Goal: Task Accomplishment & Management: Use online tool/utility

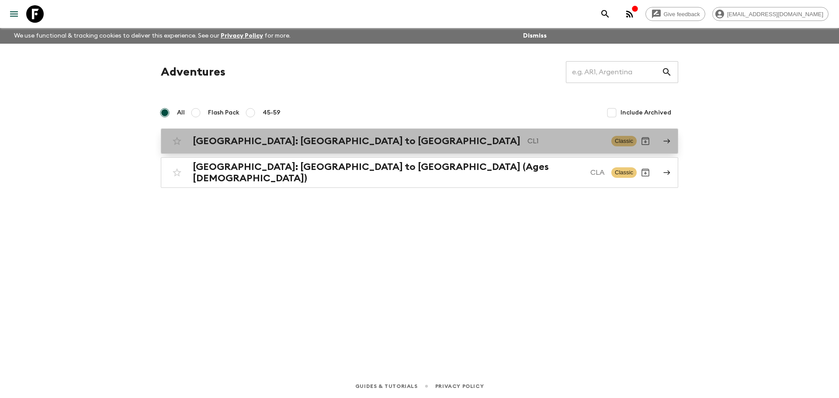
click at [231, 145] on h2 "[GEOGRAPHIC_DATA]: [GEOGRAPHIC_DATA] to [GEOGRAPHIC_DATA]" at bounding box center [357, 140] width 328 height 11
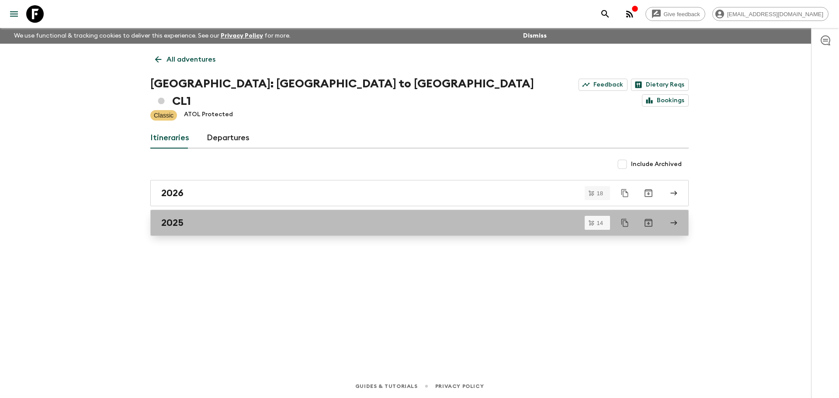
click at [216, 216] on link "2025" at bounding box center [419, 223] width 538 height 26
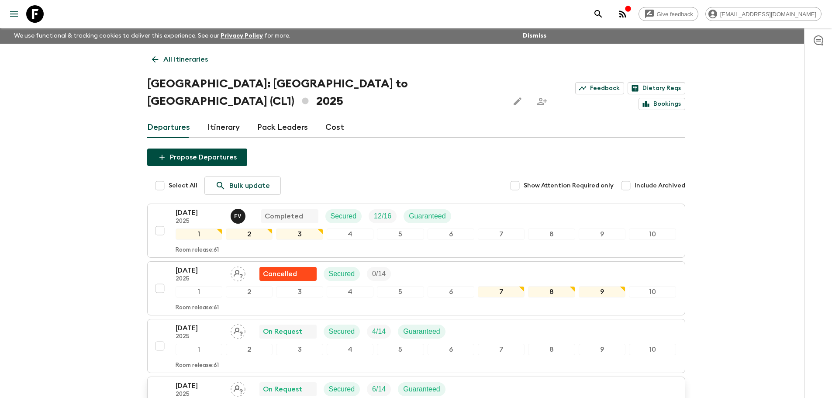
scroll to position [131, 0]
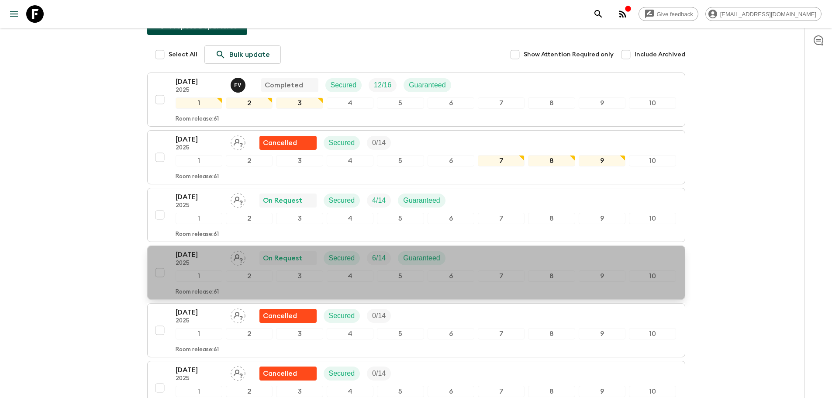
click at [204, 260] on p "2025" at bounding box center [200, 263] width 48 height 7
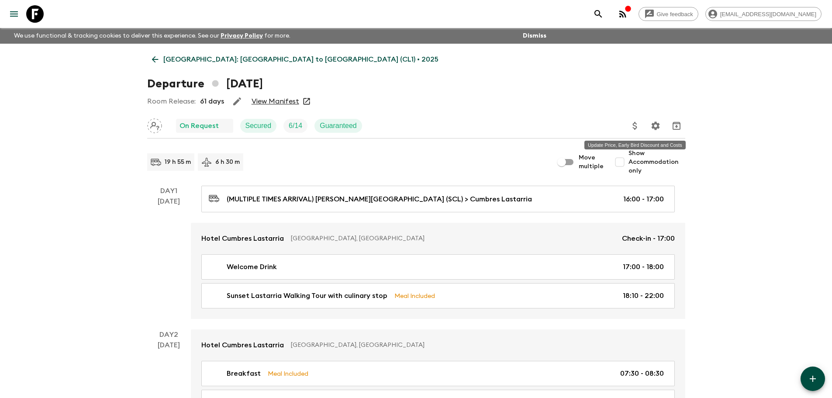
click at [633, 120] on button "Update Price, Early Bird Discount and Costs" at bounding box center [634, 125] width 17 height 17
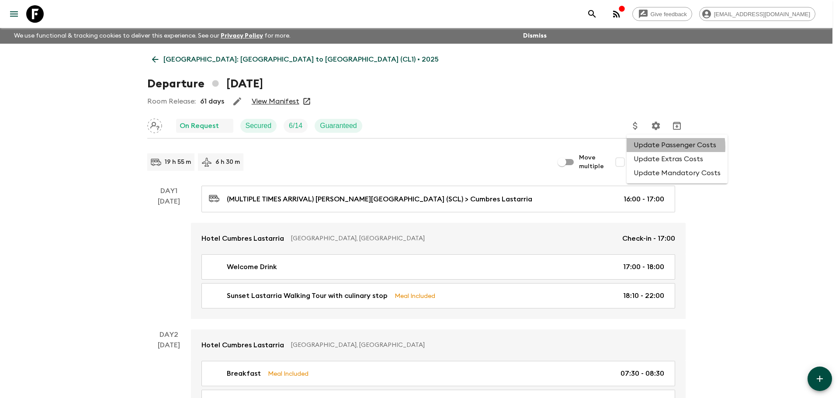
click at [664, 147] on li "Update Passenger Costs" at bounding box center [676, 145] width 101 height 14
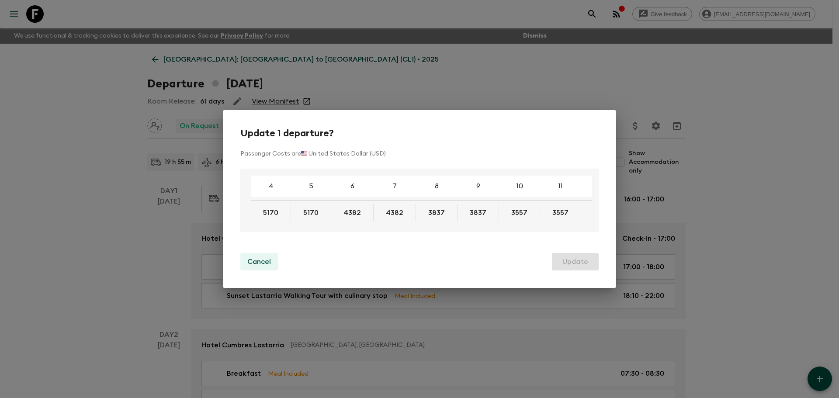
drag, startPoint x: 259, startPoint y: 262, endPoint x: 268, endPoint y: 259, distance: 9.1
click at [259, 262] on p "Cancel" at bounding box center [259, 261] width 24 height 10
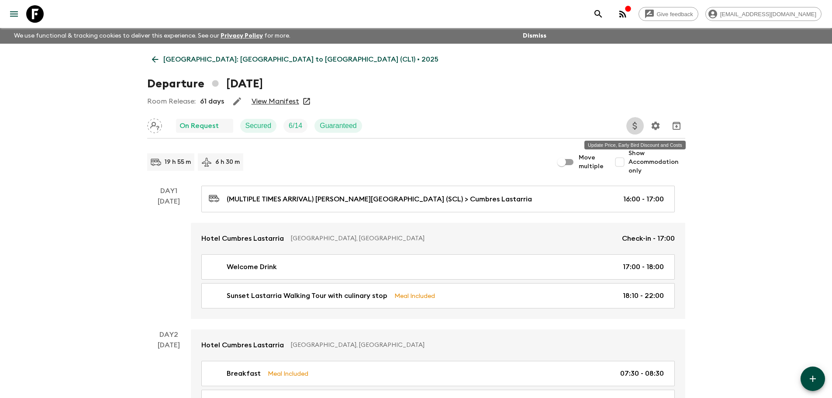
click at [639, 124] on icon "Update Price, Early Bird Discount and Costs" at bounding box center [635, 126] width 10 height 10
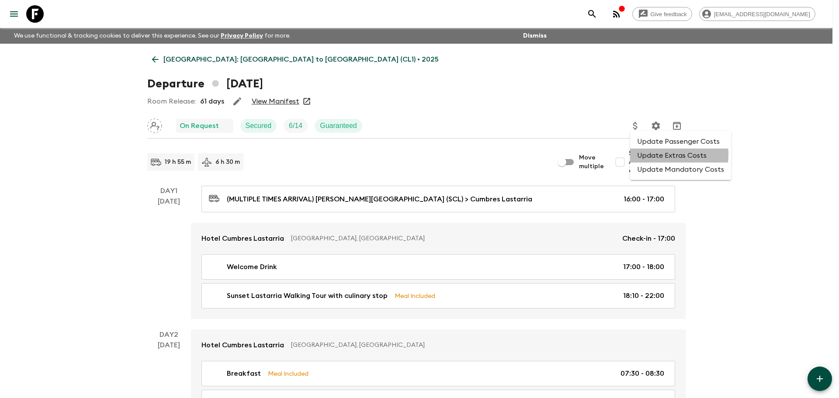
click at [656, 154] on li "Update Extras Costs" at bounding box center [680, 155] width 101 height 14
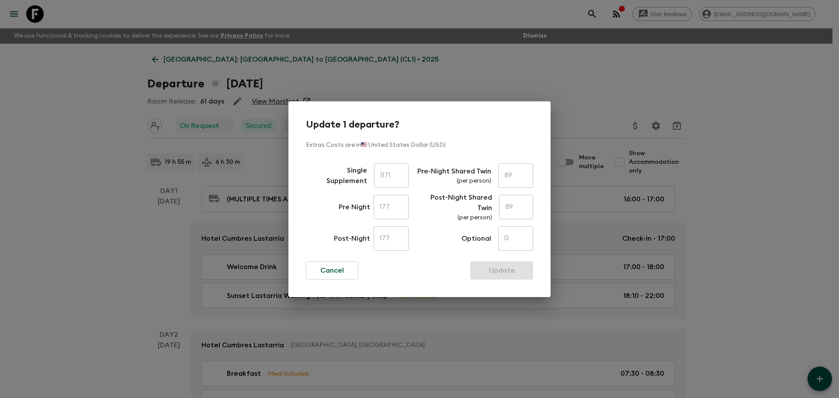
click at [134, 242] on div "Update 1 departure? Extras Costs are in 🇺🇸 United States Dollar (USD) Single Su…" at bounding box center [419, 199] width 839 height 398
